Goal: Transaction & Acquisition: Subscribe to service/newsletter

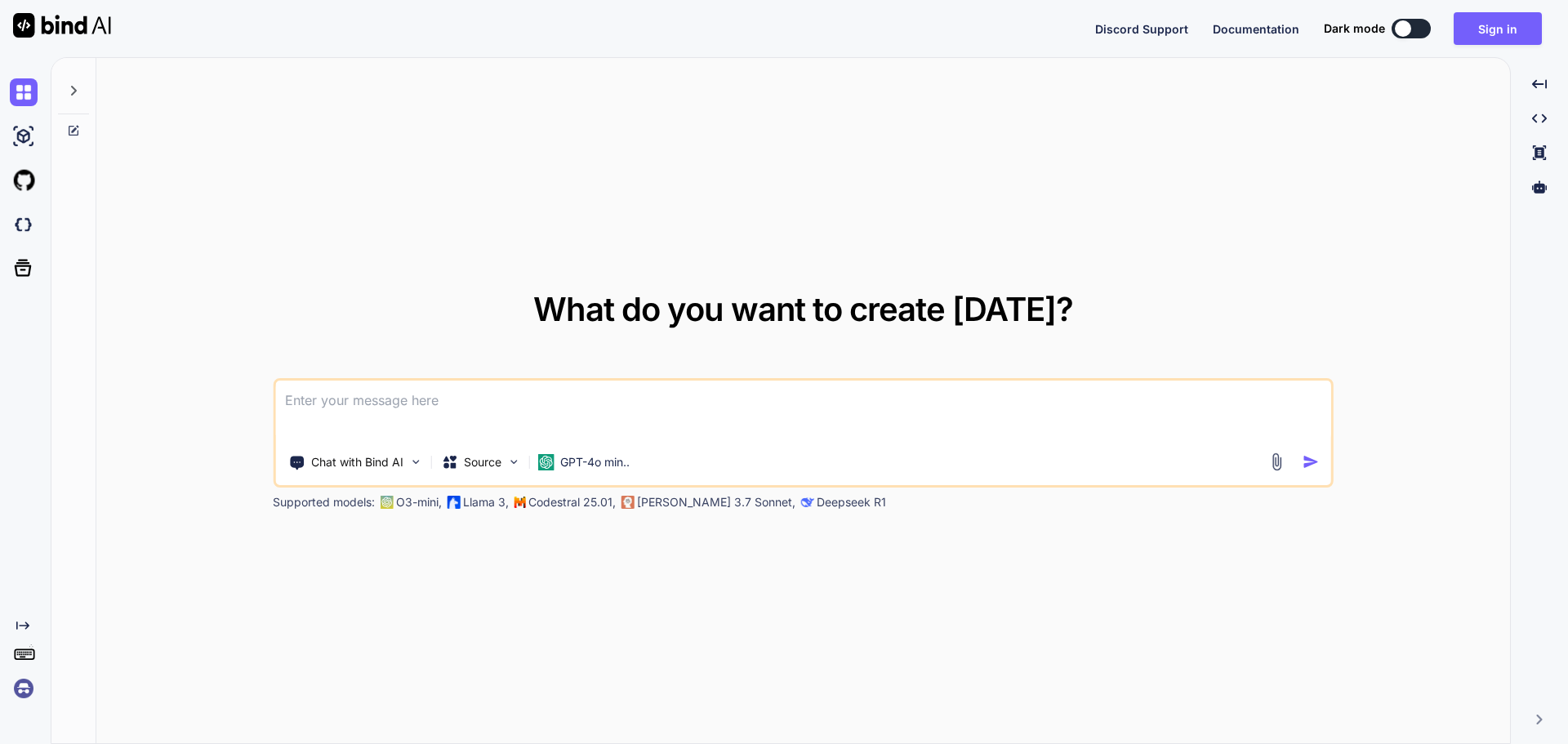
drag, startPoint x: 362, startPoint y: 401, endPoint x: 241, endPoint y: 304, distance: 155.1
click at [241, 304] on div "What do you want to create [DATE]? Chat with Bind AI Source GPT-4o min.. Suppor…" at bounding box center [803, 401] width 1413 height 687
click at [311, 397] on textarea at bounding box center [803, 411] width 1056 height 61
paste textarea
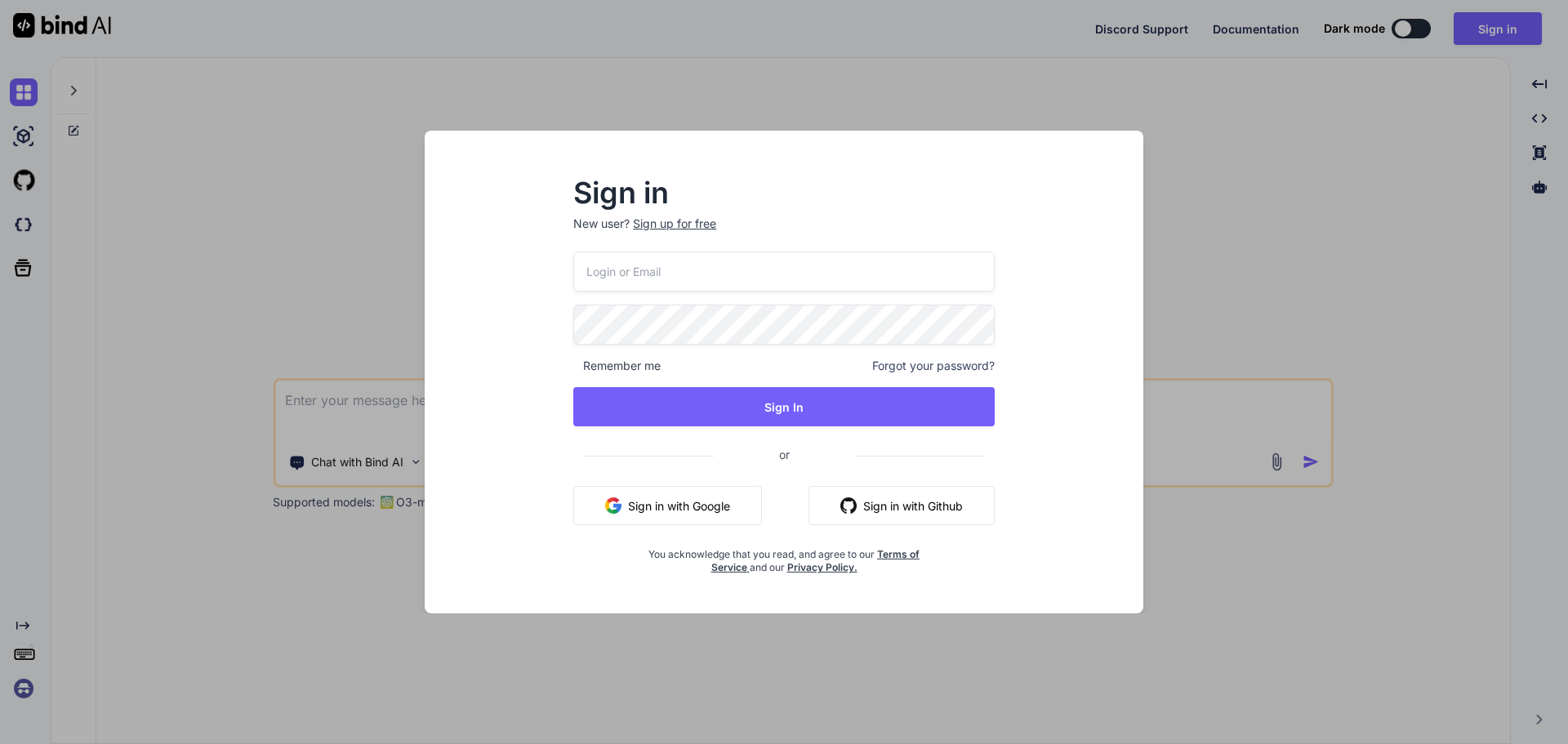
click at [658, 495] on button "Sign in with Google" at bounding box center [667, 505] width 189 height 40
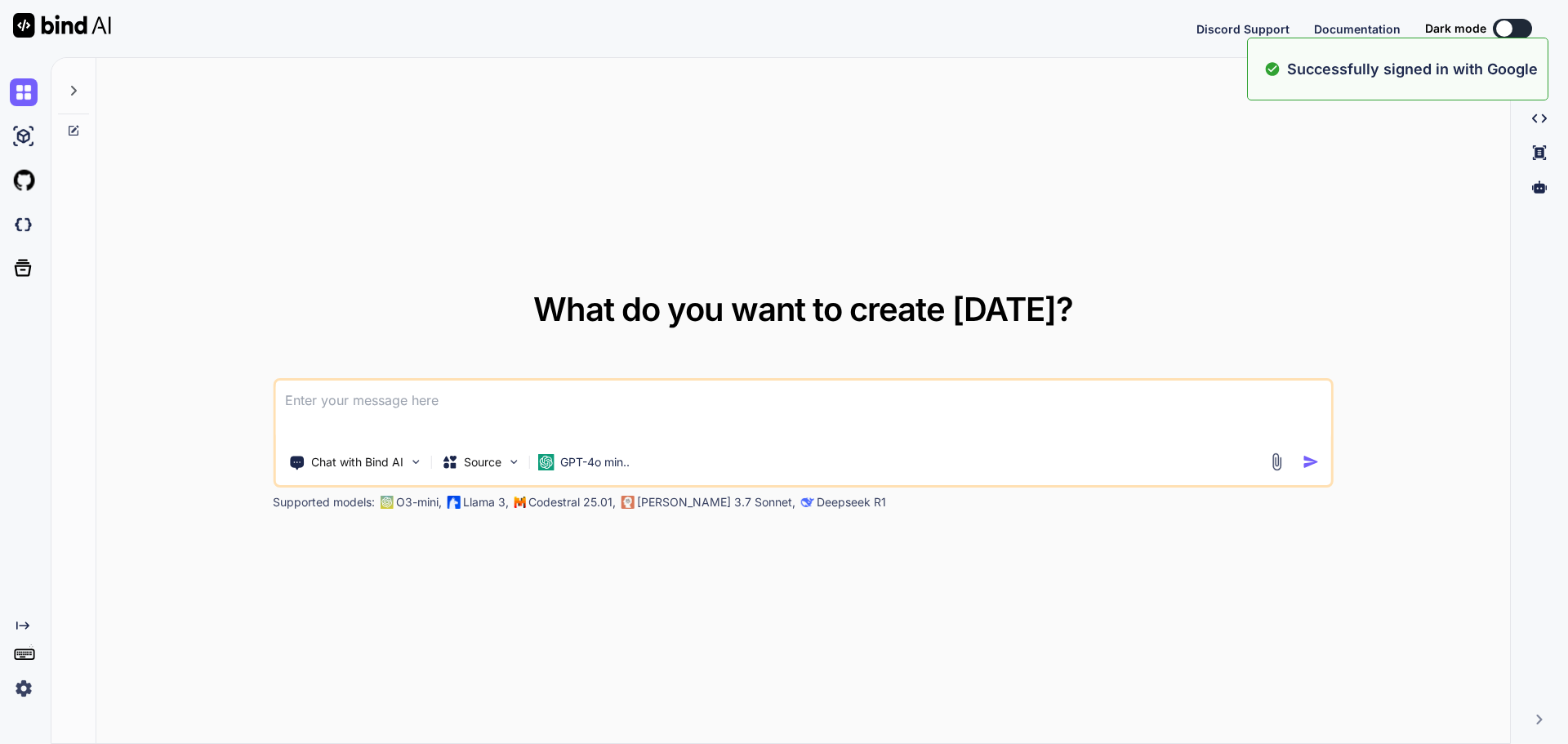
click at [389, 403] on textarea at bounding box center [803, 411] width 1056 height 61
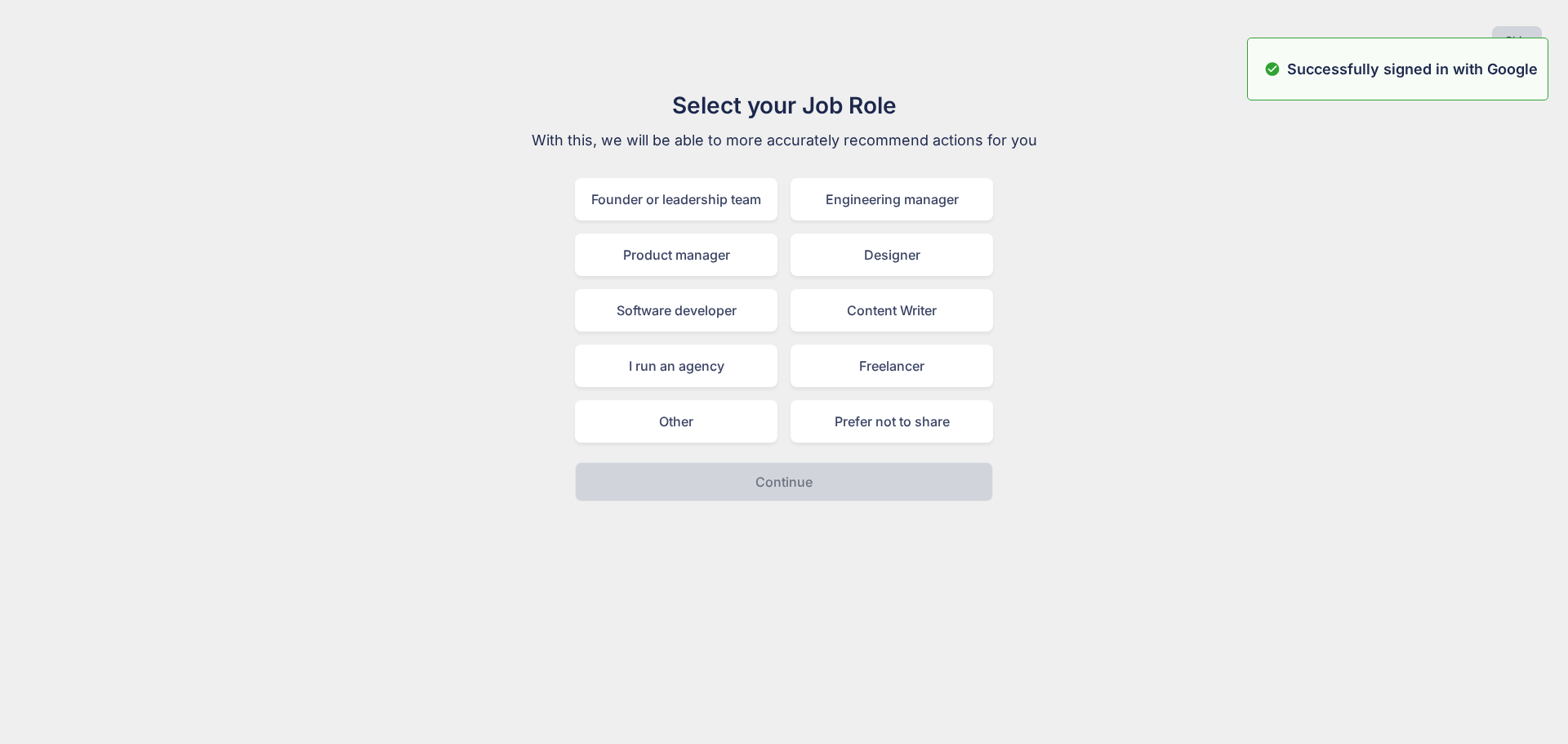
drag, startPoint x: 389, startPoint y: 399, endPoint x: 451, endPoint y: 449, distance: 79.6
click at [451, 449] on div "Select your Job Role With this, we will be able to more accurately recommend ac…" at bounding box center [784, 294] width 1541 height 413
click at [703, 436] on div "Other" at bounding box center [676, 421] width 202 height 42
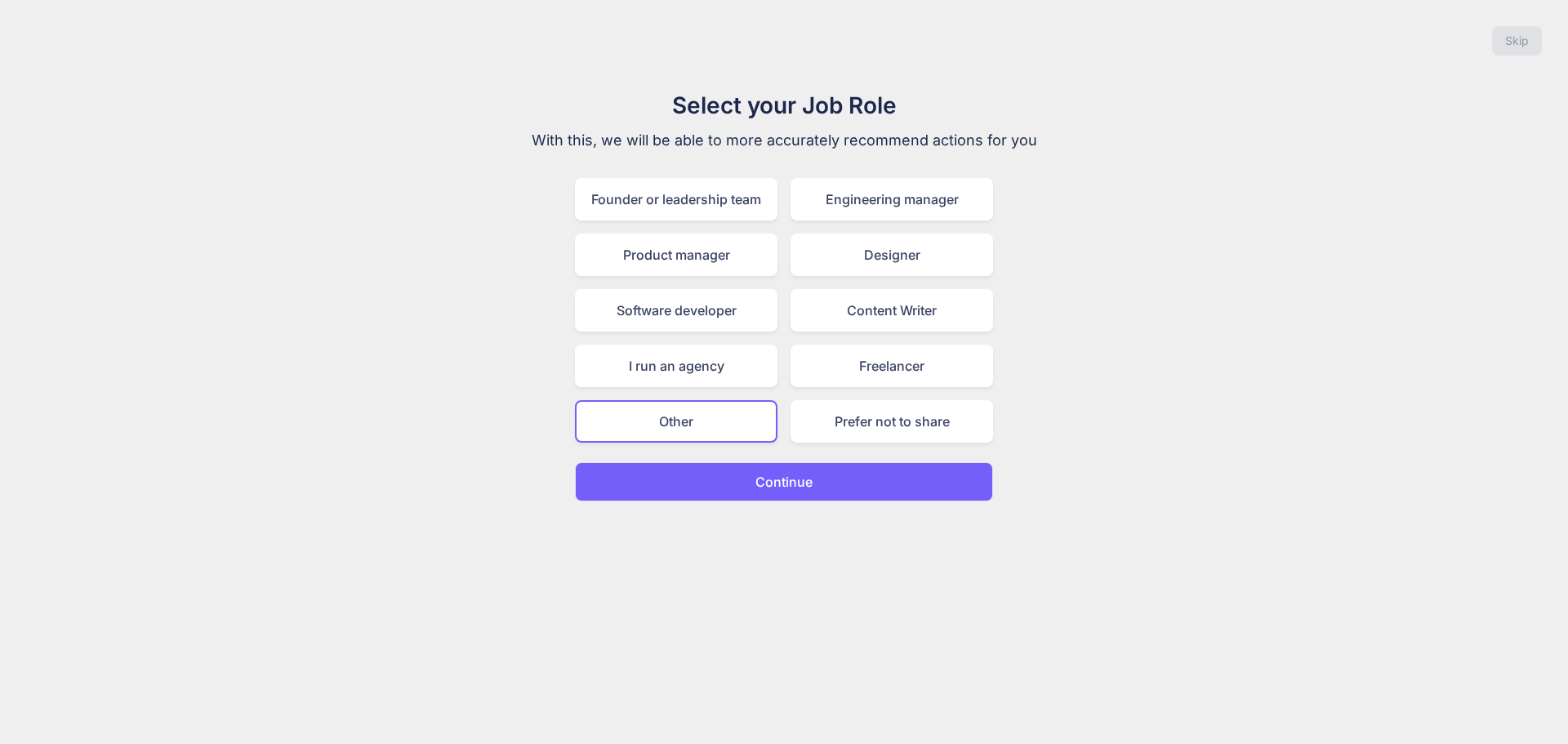
click at [783, 475] on p "Continue" at bounding box center [784, 481] width 57 height 19
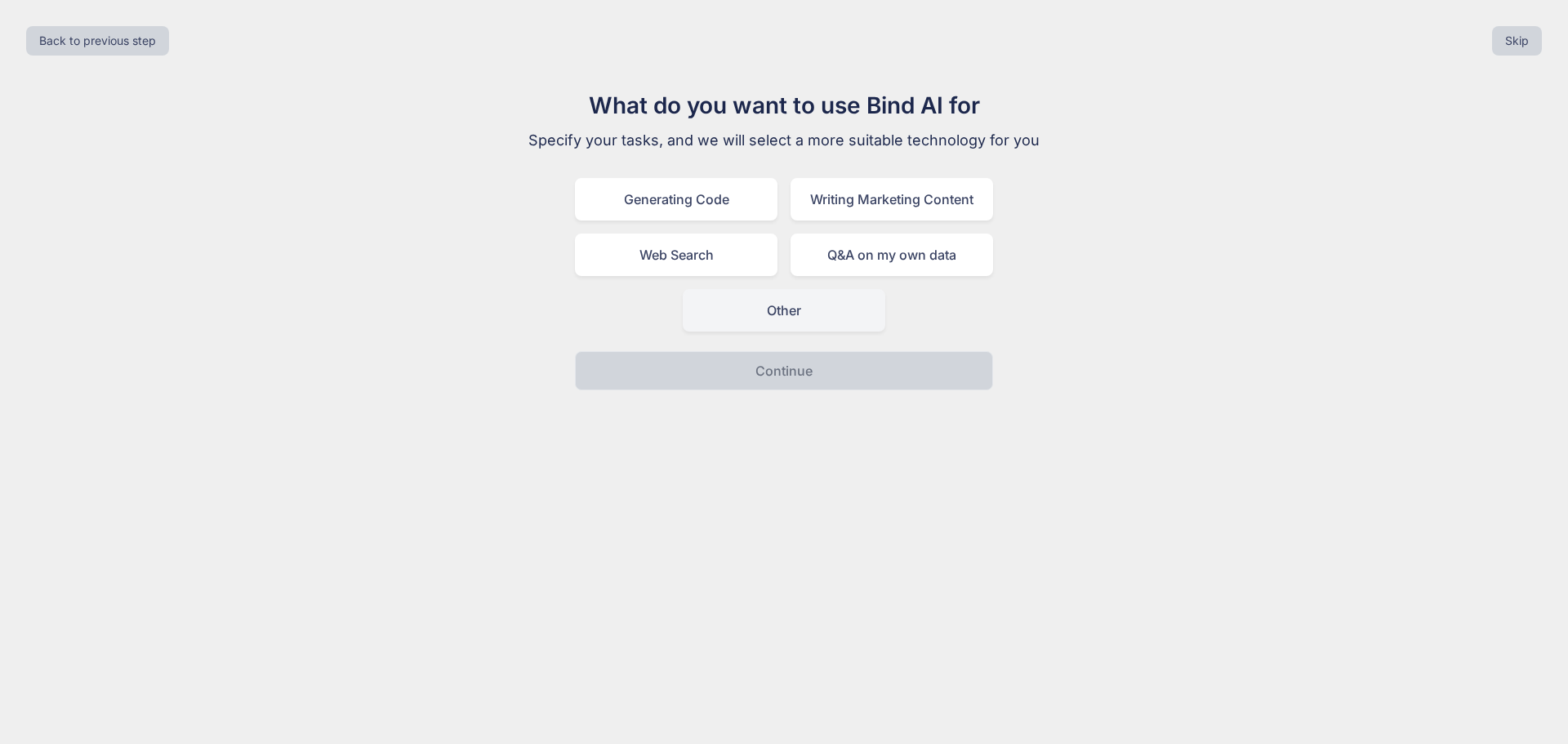
click at [782, 315] on div "Other" at bounding box center [784, 310] width 202 height 42
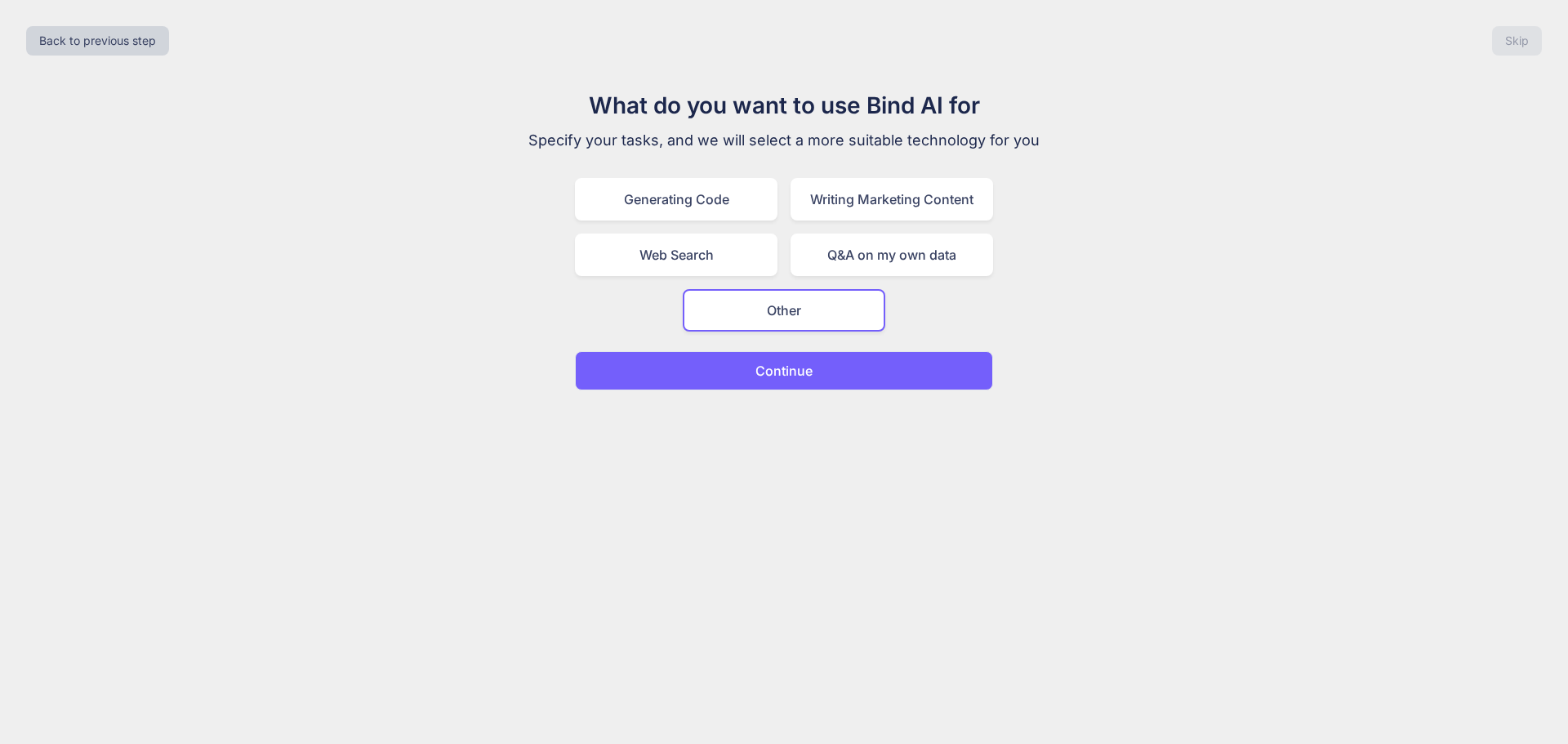
click at [902, 372] on button "Continue" at bounding box center [784, 371] width 418 height 40
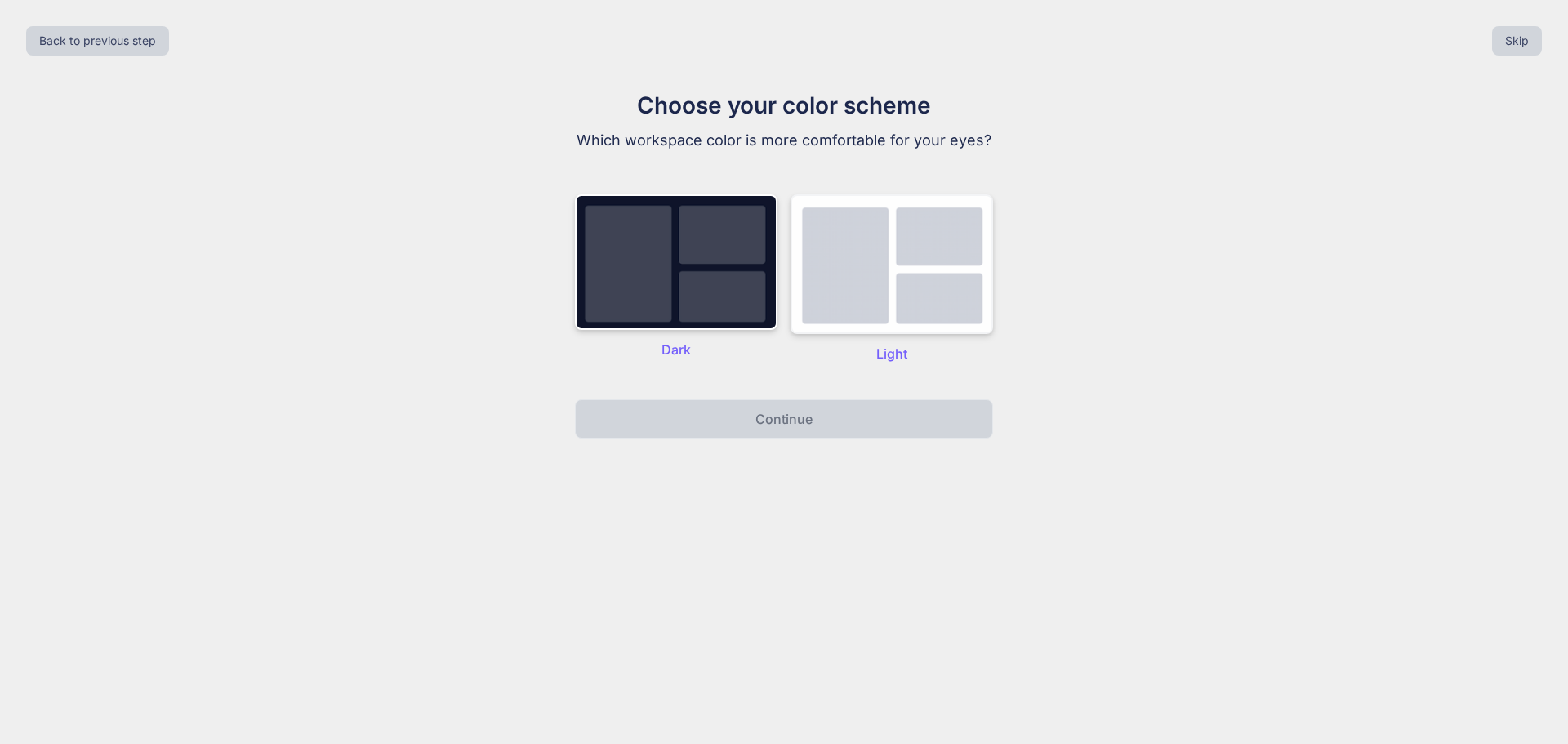
click at [927, 275] on img at bounding box center [891, 264] width 202 height 140
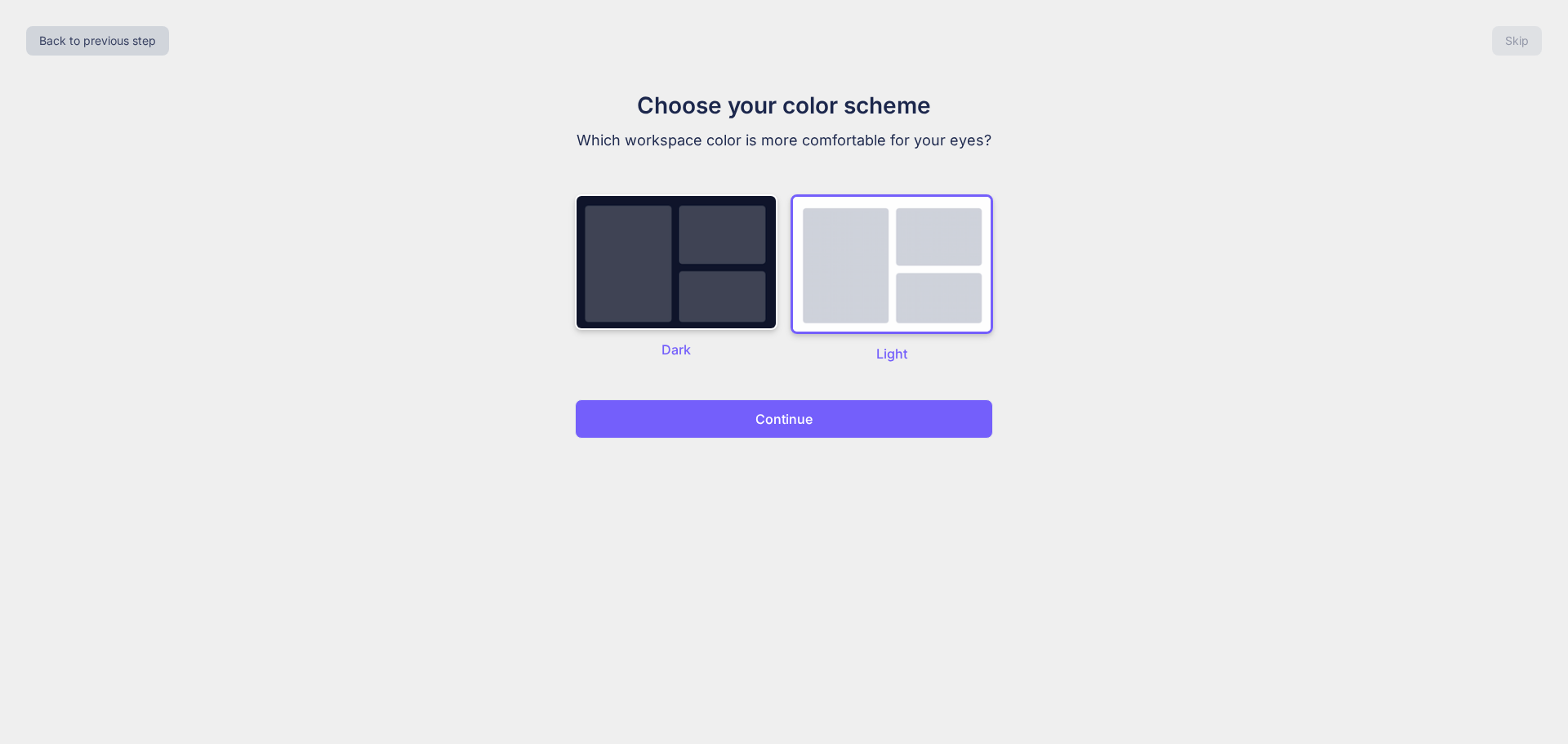
click at [869, 423] on button "Continue" at bounding box center [784, 418] width 418 height 40
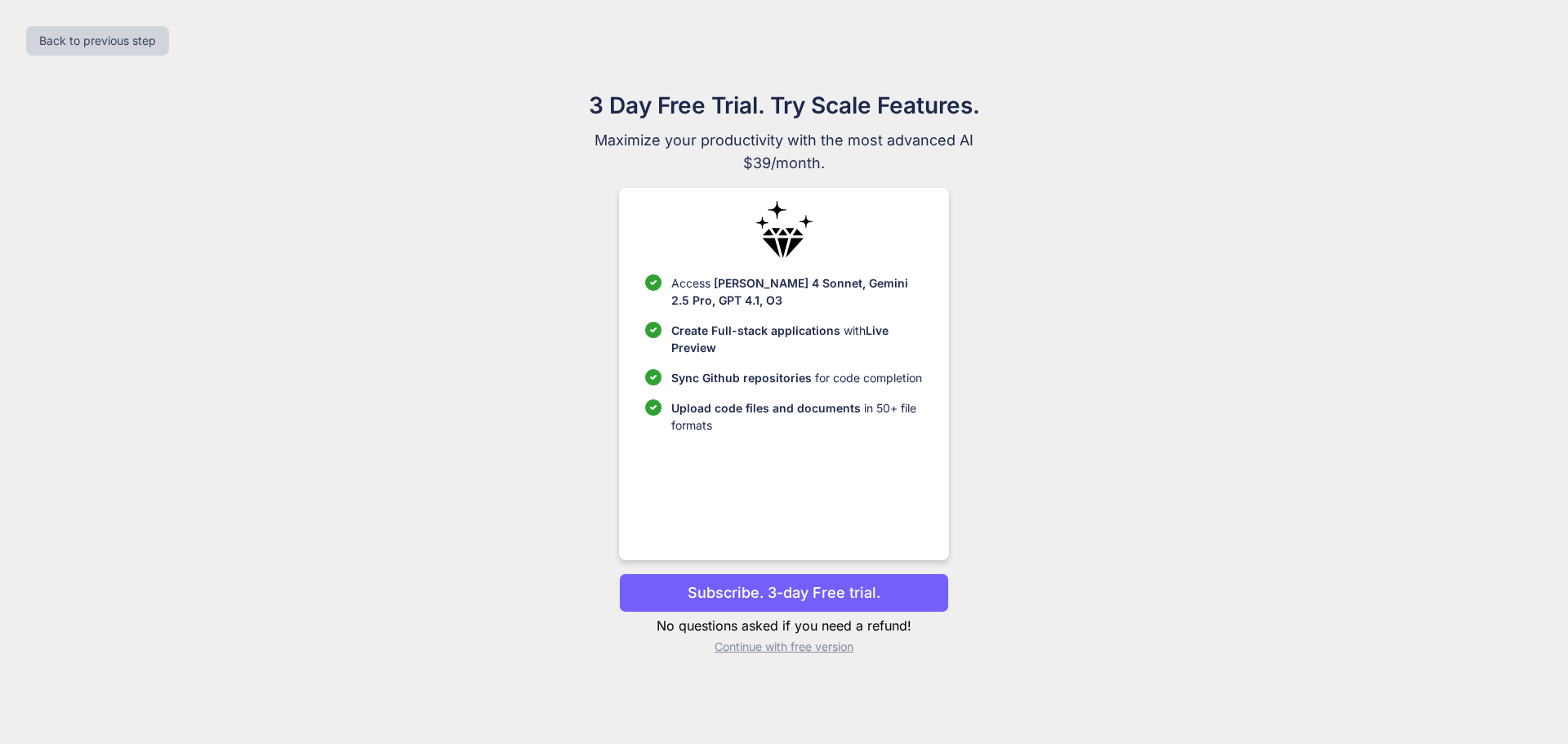
click at [818, 599] on p "Subscribe. 3-day Free trial." at bounding box center [784, 592] width 193 height 22
